Goal: Transaction & Acquisition: Purchase product/service

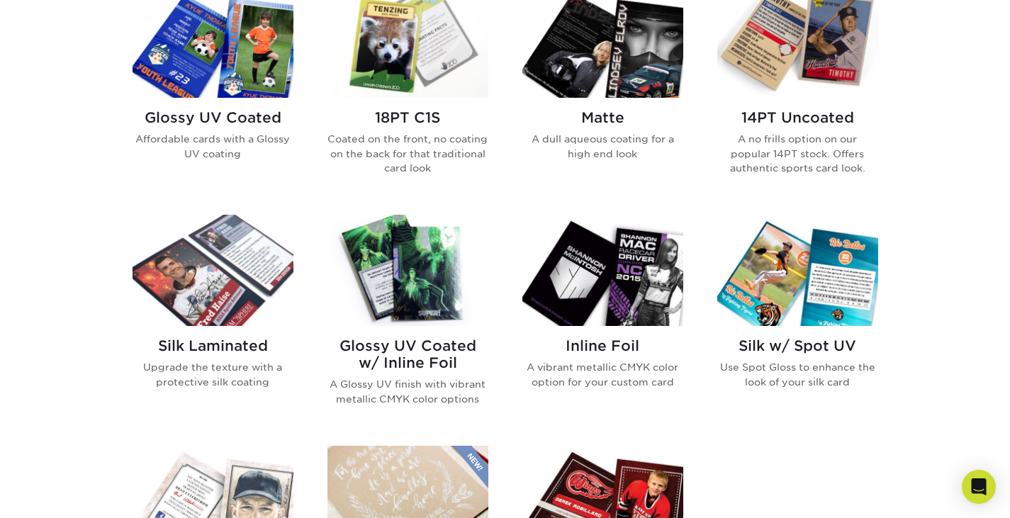
scroll to position [607, 0]
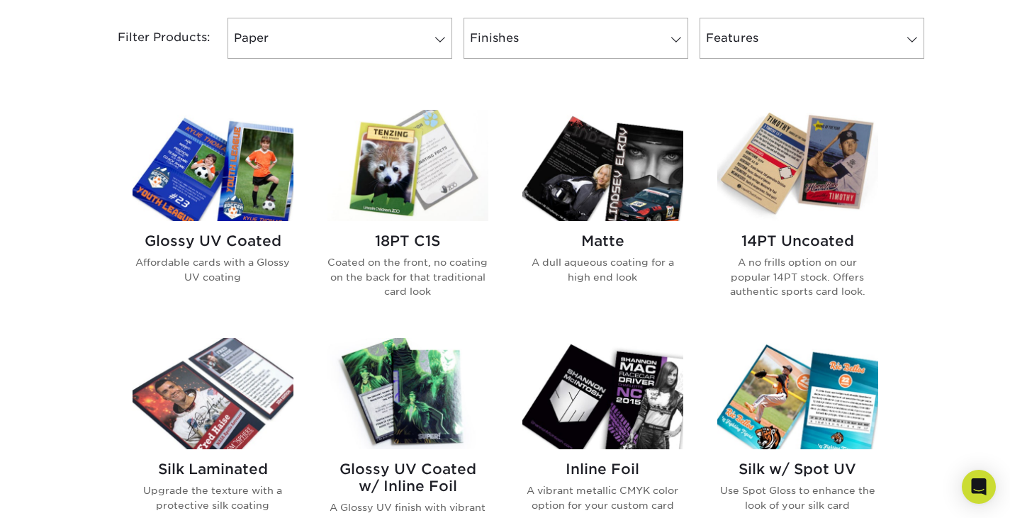
click at [437, 409] on img at bounding box center [408, 393] width 161 height 111
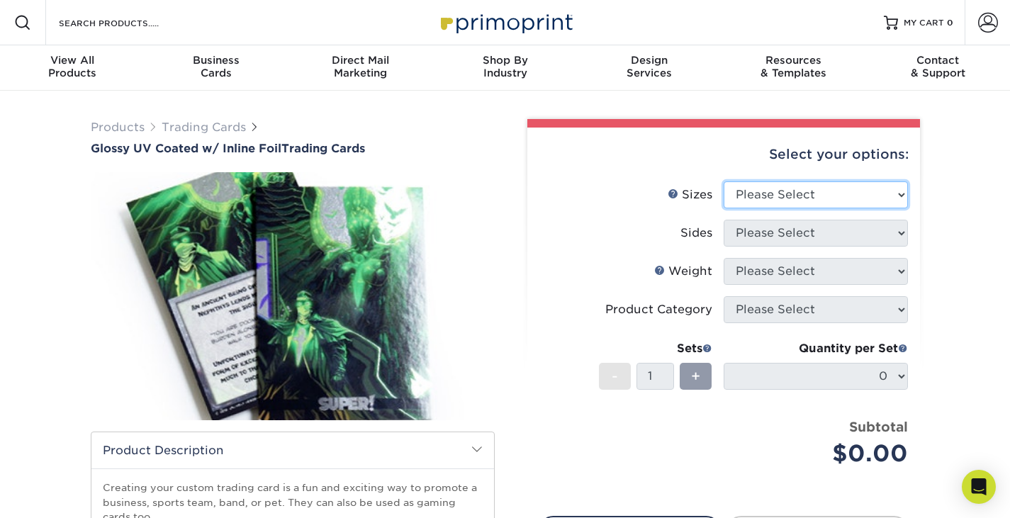
click at [877, 201] on select "Please Select 2.5" x 3.5"" at bounding box center [816, 195] width 184 height 27
select select "2.50x3.50"
click at [724, 182] on select "Please Select 2.5" x 3.5"" at bounding box center [816, 195] width 184 height 27
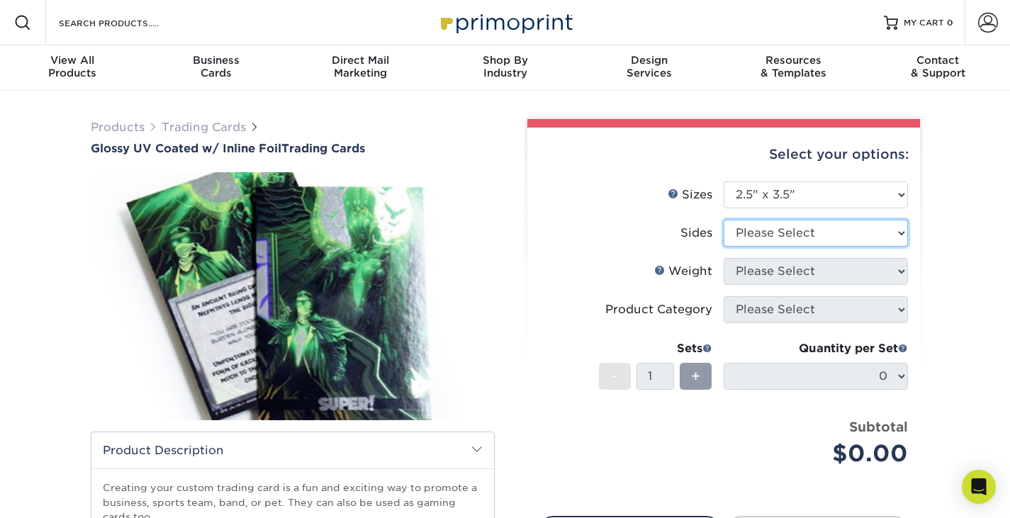
click at [830, 231] on select "Please Select Print Both Sides - Foil Back Only Print Both Sides - Foil Both Si…" at bounding box center [816, 233] width 184 height 27
select select "34527644-b4fd-4ffb-9092-1318eefcd9d9"
click at [724, 220] on select "Please Select Print Both Sides - Foil Back Only Print Both Sides - Foil Both Si…" at bounding box center [816, 233] width 184 height 27
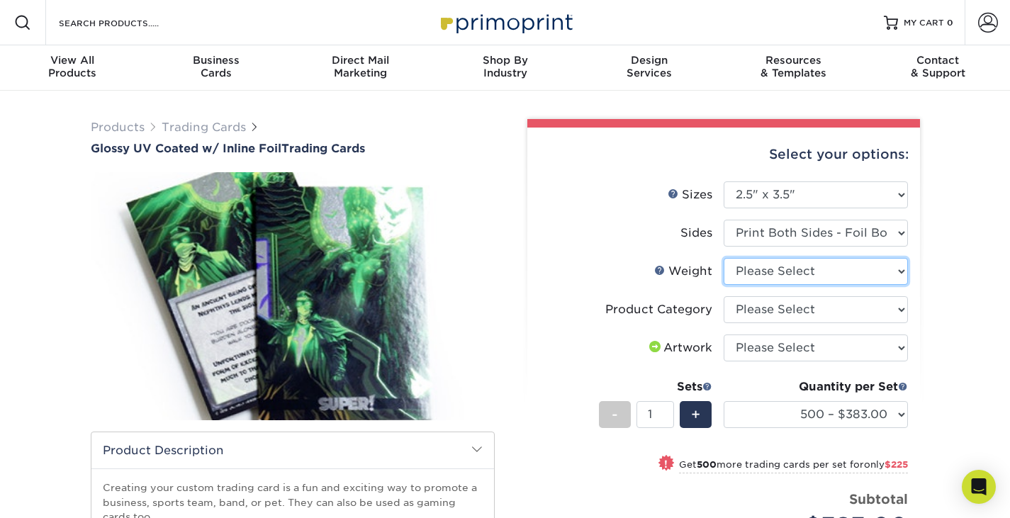
click at [851, 278] on select "Please Select 16PT" at bounding box center [816, 271] width 184 height 27
select select "16PT"
click at [724, 258] on select "Please Select 16PT" at bounding box center [816, 271] width 184 height 27
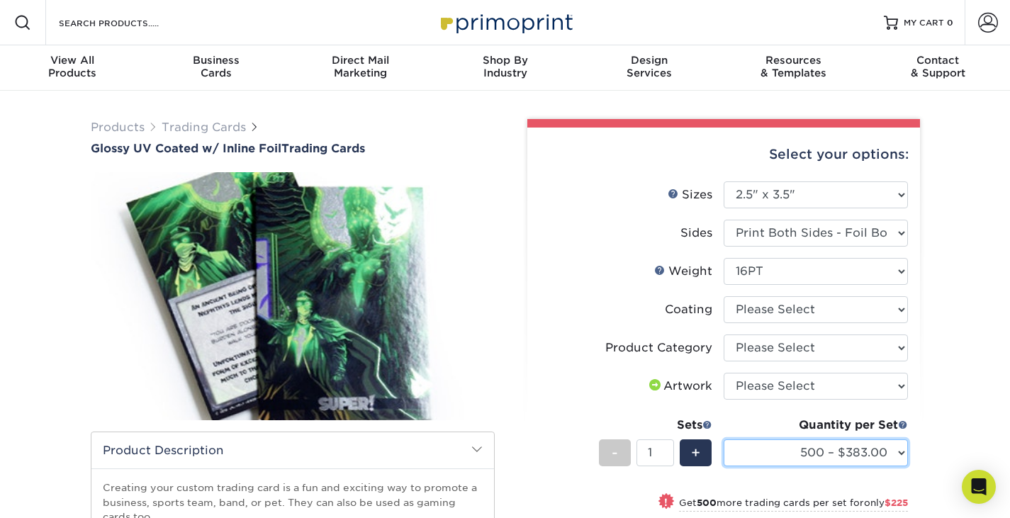
click at [847, 449] on select "500 – $383.00 1000 – $608.00 2500 – $883.00 5000 – $1252.00" at bounding box center [816, 453] width 184 height 27
select select "500 – $383.00"
click at [797, 401] on li "Artwork Please Select I will upload files I need a design - $100" at bounding box center [724, 392] width 369 height 38
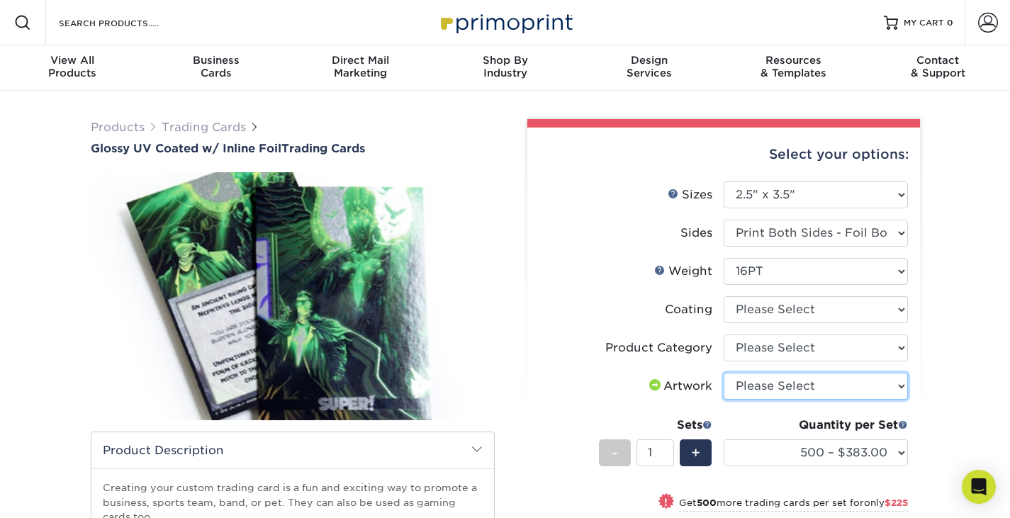
click at [800, 394] on select "Please Select I will upload files I need a design - $100" at bounding box center [816, 386] width 184 height 27
select select "upload"
click at [724, 373] on select "Please Select I will upload files I need a design - $100" at bounding box center [816, 386] width 184 height 27
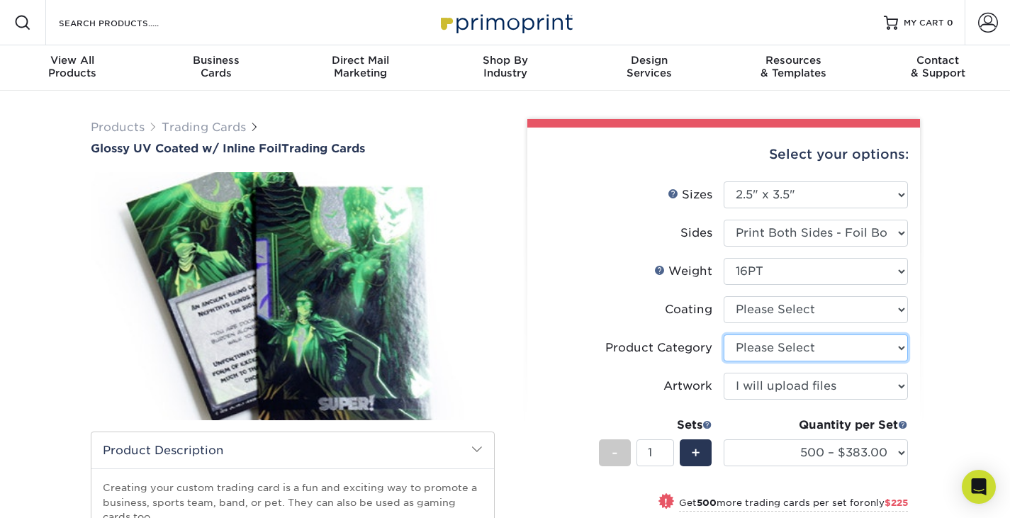
click at [818, 359] on select "Please Select Trading Cards" at bounding box center [816, 348] width 184 height 27
select select "c2f9bce9-36c2-409d-b101-c29d9d031e18"
click at [724, 335] on select "Please Select Trading Cards" at bounding box center [816, 348] width 184 height 27
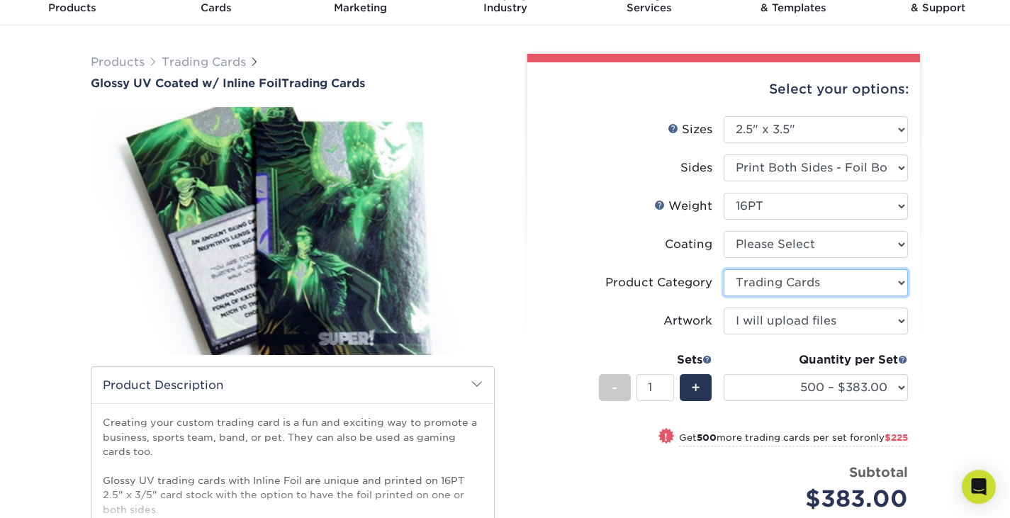
scroll to position [70, 0]
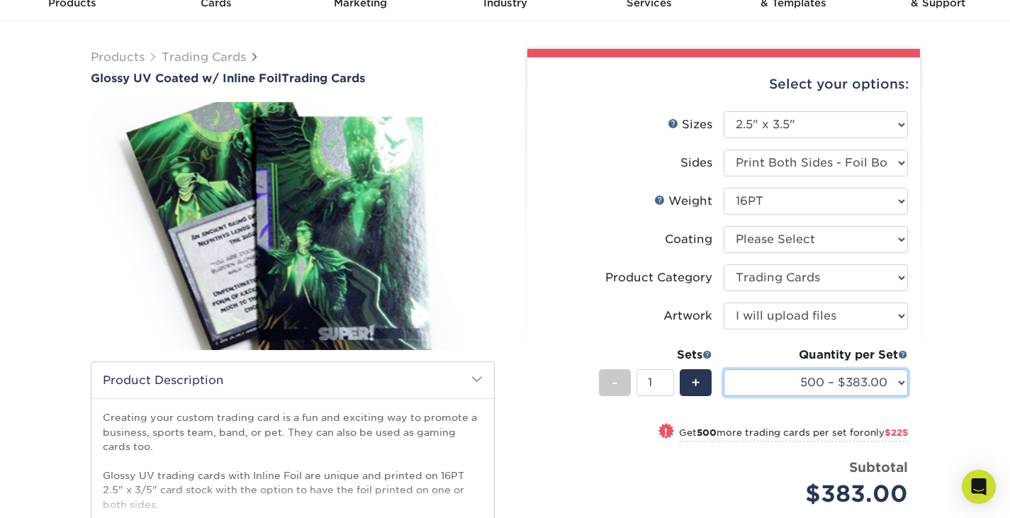
click at [805, 385] on select "500 – $383.00 1000 – $608.00 2500 – $883.00 5000 – $1252.00" at bounding box center [816, 382] width 184 height 27
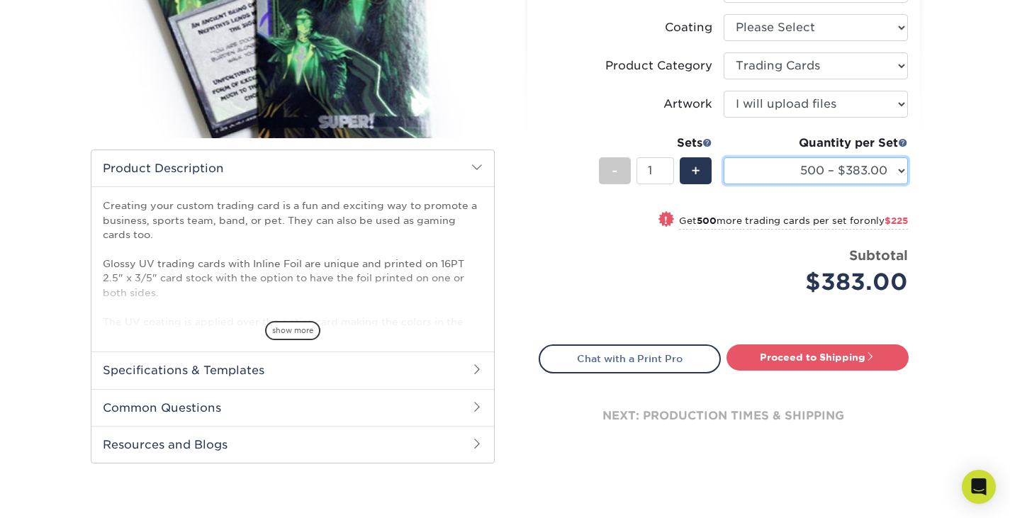
scroll to position [283, 0]
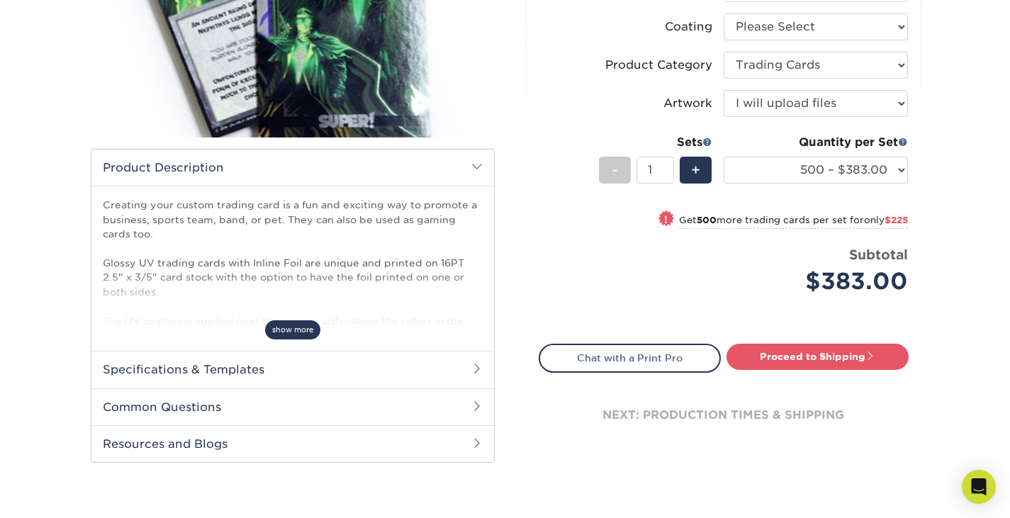
click at [271, 331] on span "show more" at bounding box center [292, 329] width 55 height 19
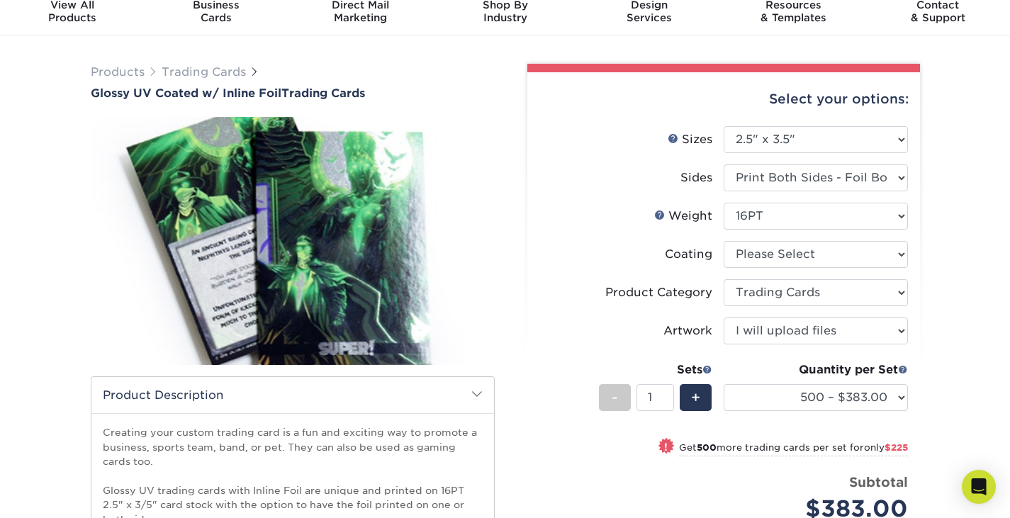
scroll to position [44, 0]
